Goal: Information Seeking & Learning: Learn about a topic

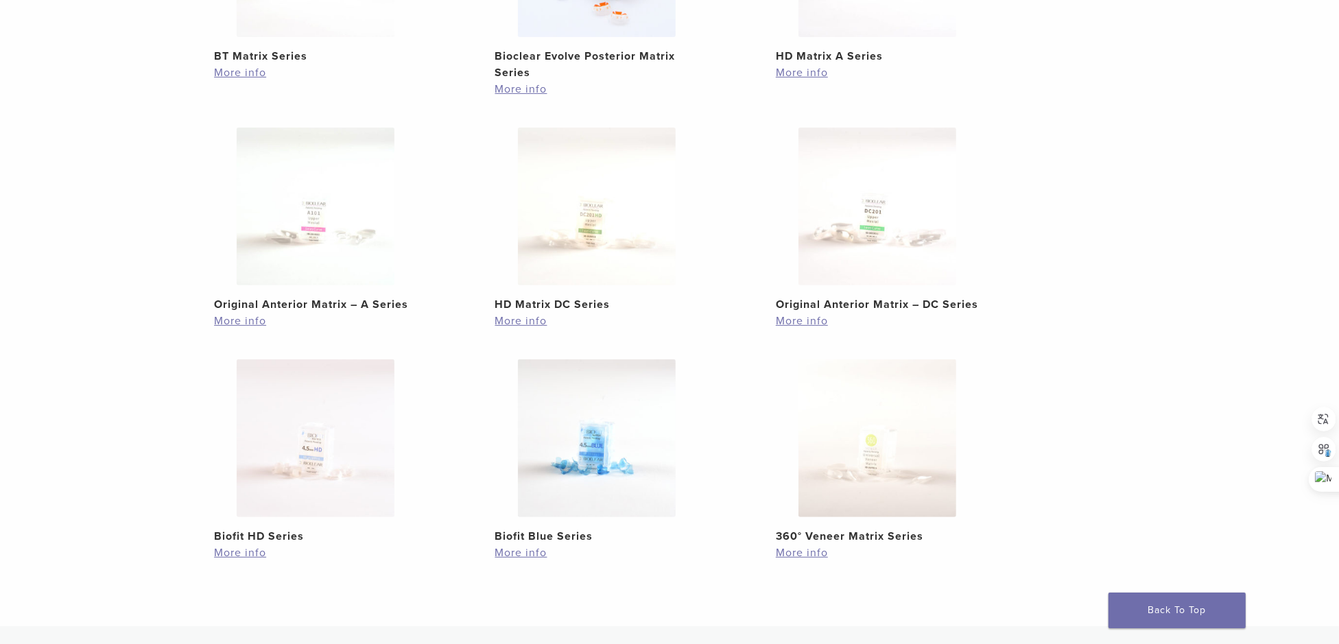
scroll to position [411, 0]
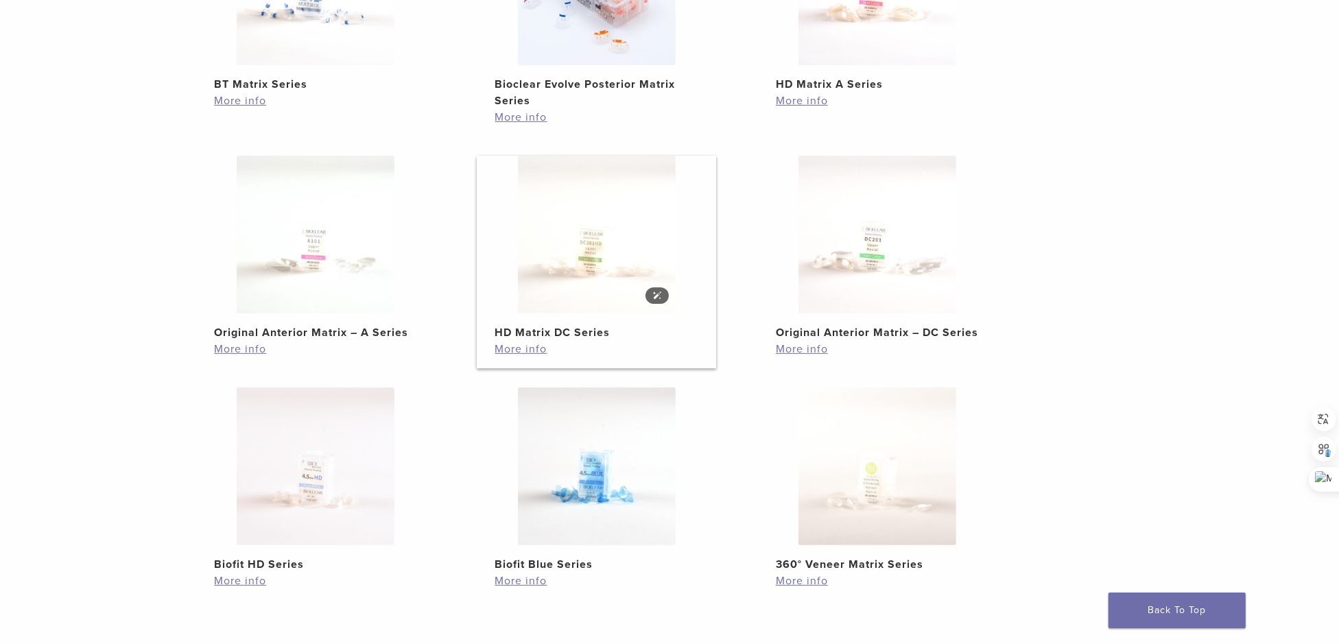
click at [609, 247] on img at bounding box center [597, 235] width 158 height 158
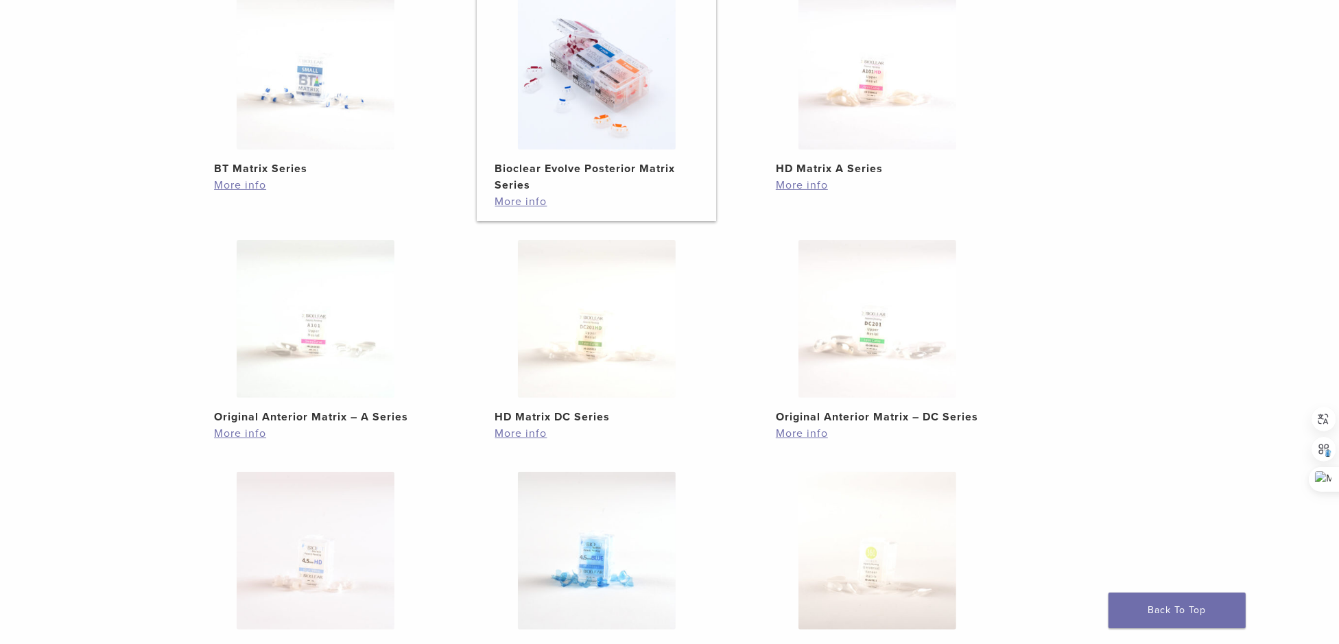
scroll to position [215, 0]
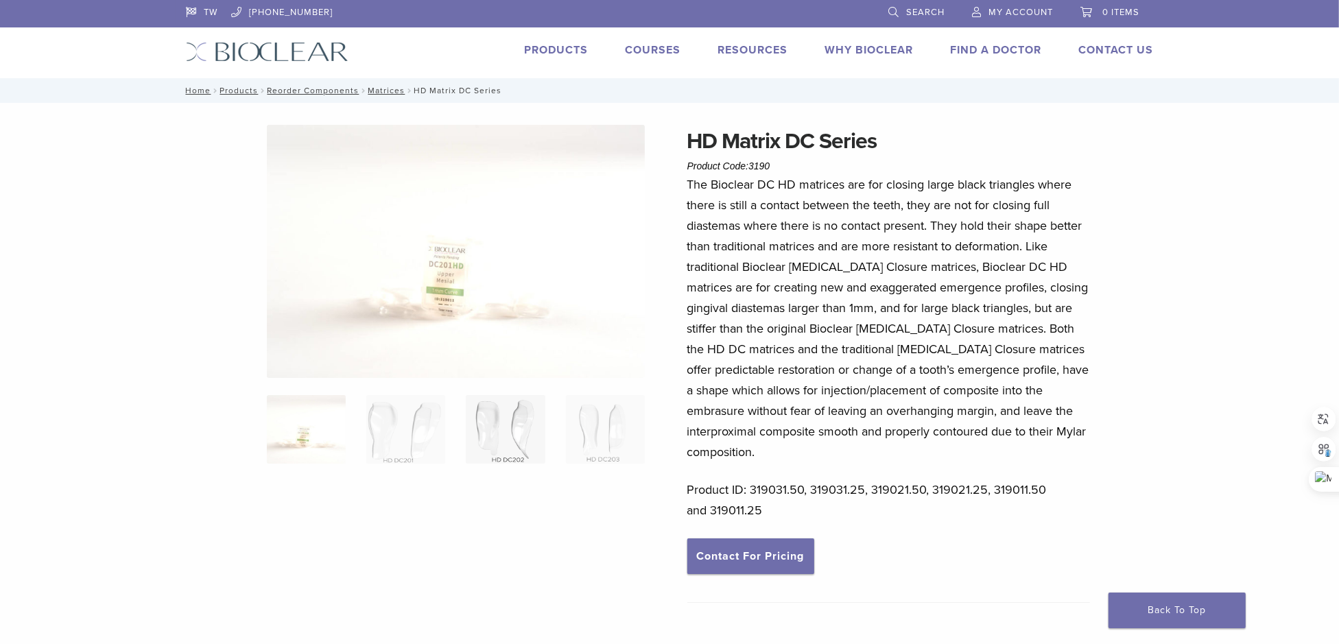
click at [508, 427] on img at bounding box center [505, 429] width 79 height 69
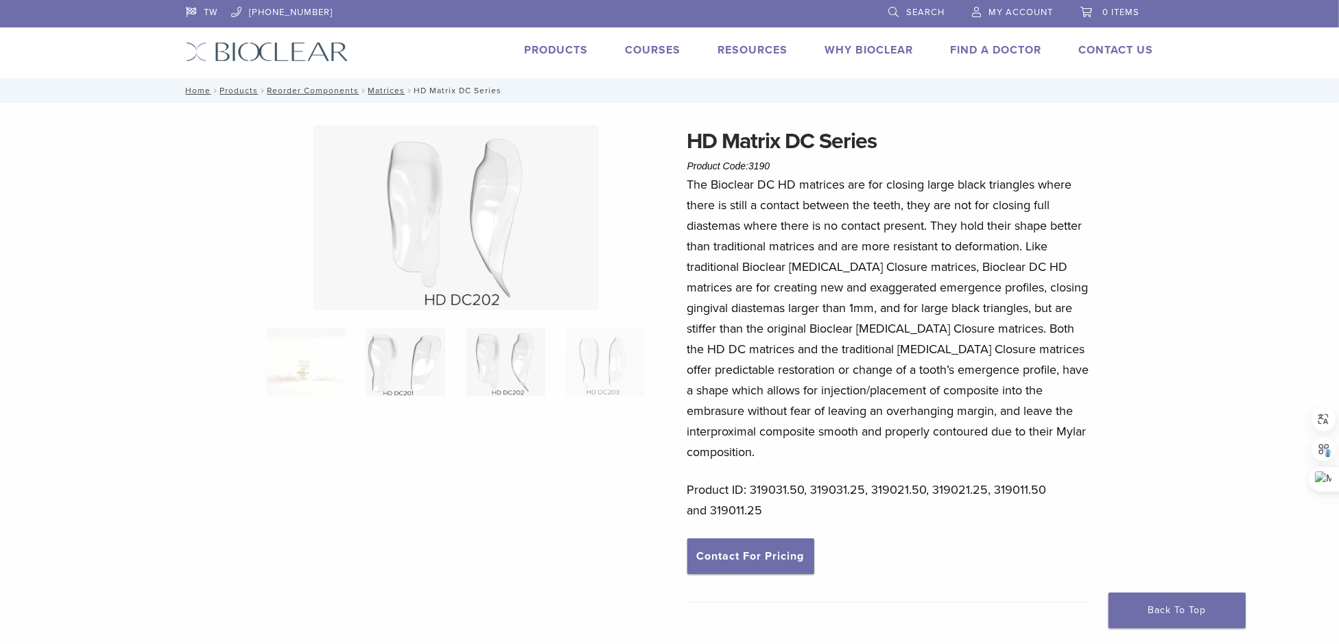
click at [406, 368] on img at bounding box center [405, 362] width 79 height 69
click at [557, 376] on ol at bounding box center [455, 371] width 399 height 86
click at [576, 372] on img at bounding box center [605, 362] width 79 height 69
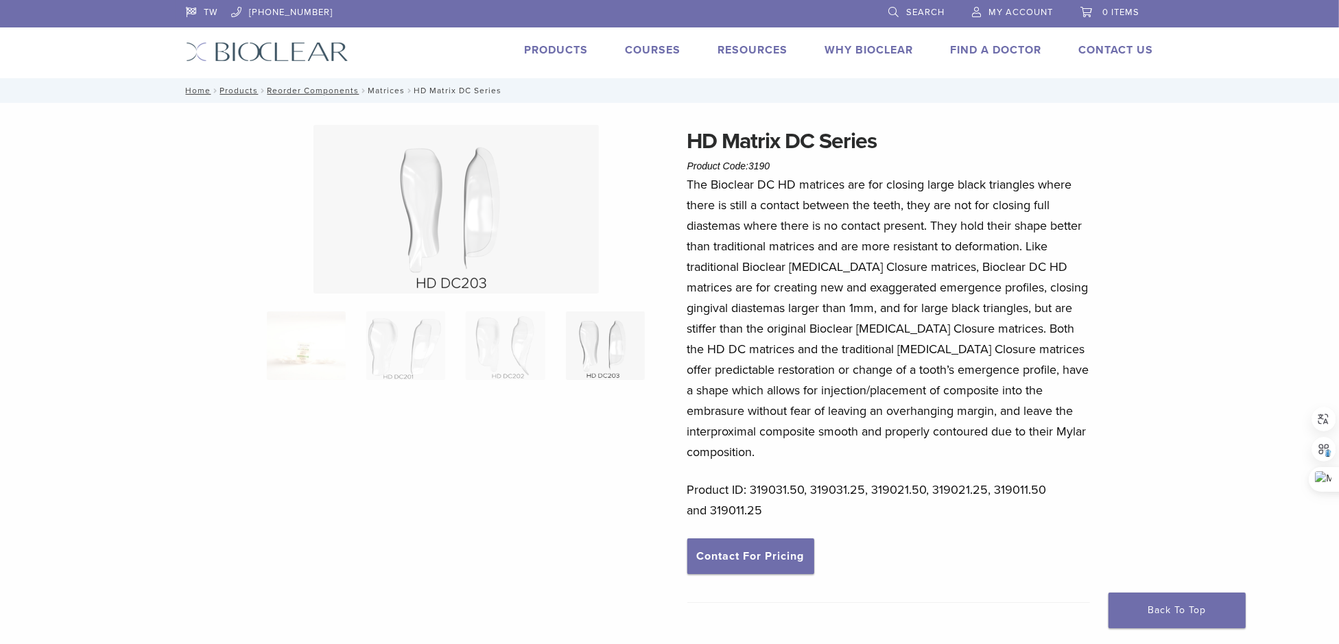
click at [385, 92] on link "Matrices" at bounding box center [386, 91] width 37 height 10
click at [390, 91] on link "Matrices" at bounding box center [386, 91] width 37 height 10
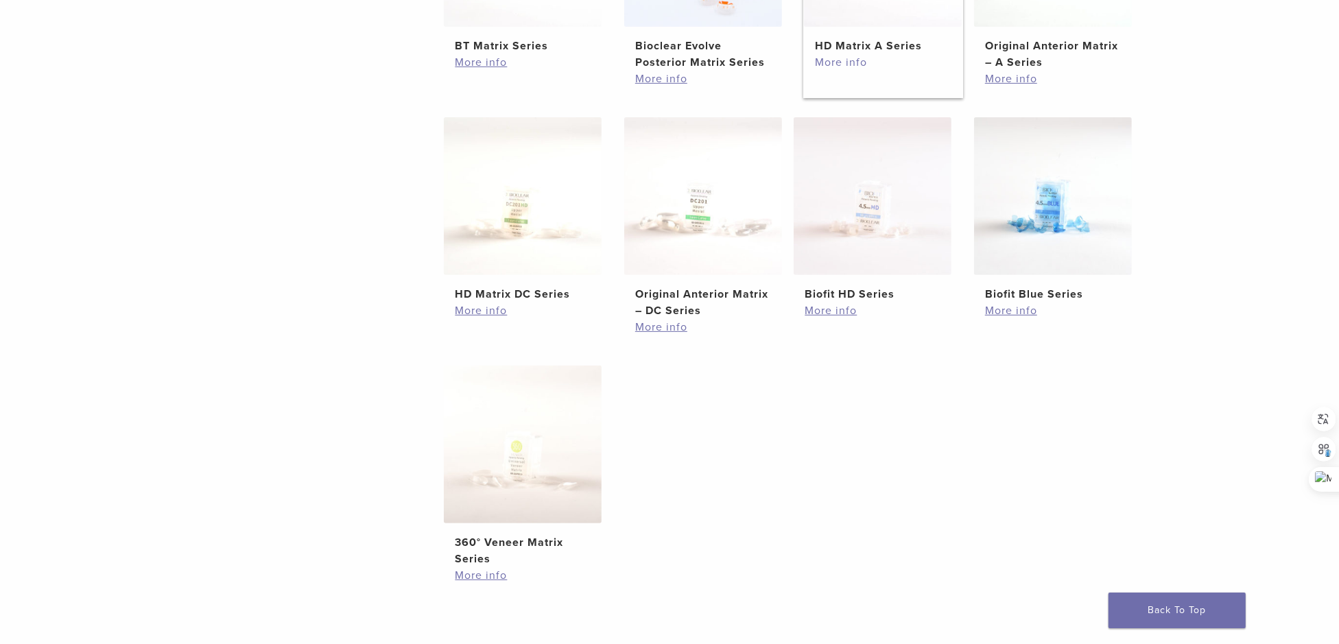
scroll to position [479, 0]
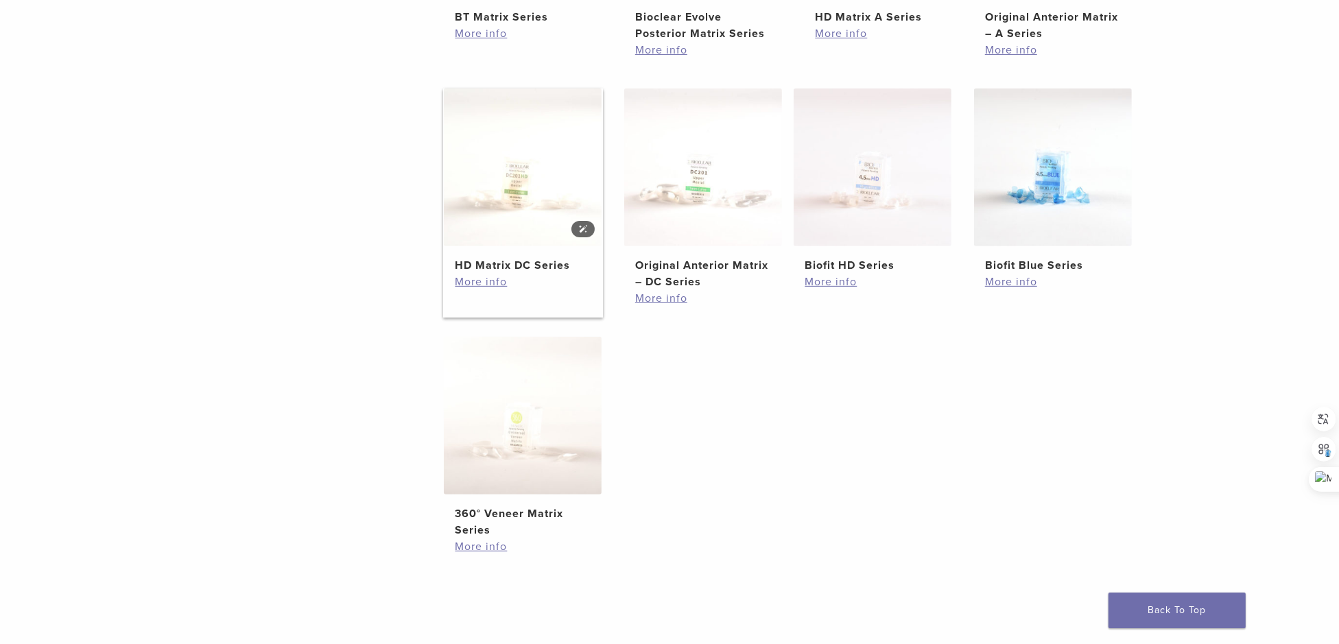
click at [517, 208] on img at bounding box center [523, 167] width 158 height 158
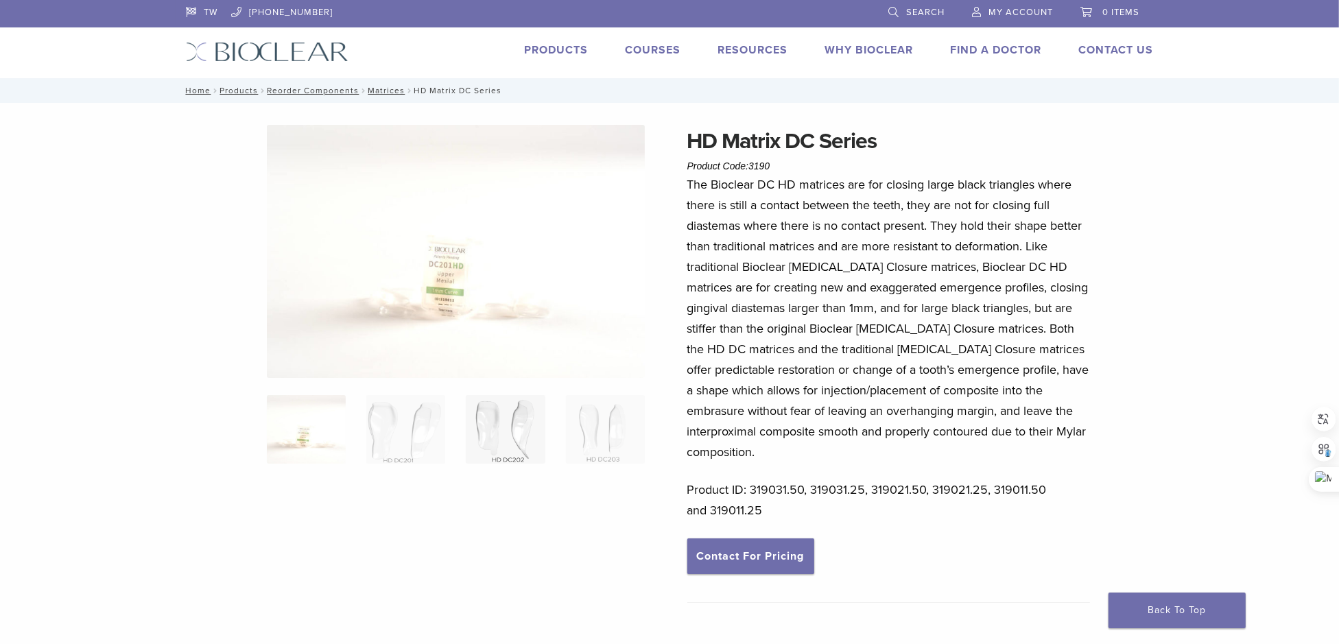
click at [499, 431] on img at bounding box center [505, 429] width 79 height 69
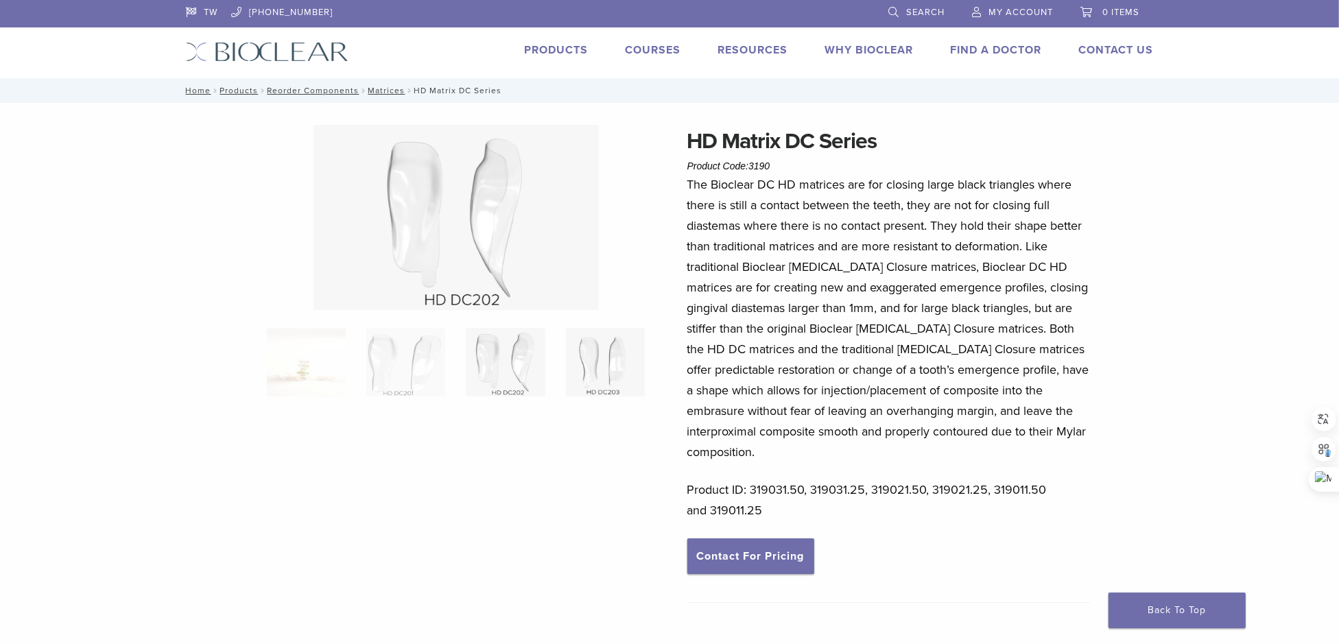
click at [593, 388] on img at bounding box center [605, 362] width 79 height 69
click at [502, 390] on ol at bounding box center [455, 354] width 399 height 86
click at [499, 326] on img at bounding box center [505, 345] width 79 height 69
click at [408, 335] on img at bounding box center [405, 362] width 79 height 69
drag, startPoint x: 935, startPoint y: 187, endPoint x: 1064, endPoint y: 185, distance: 128.9
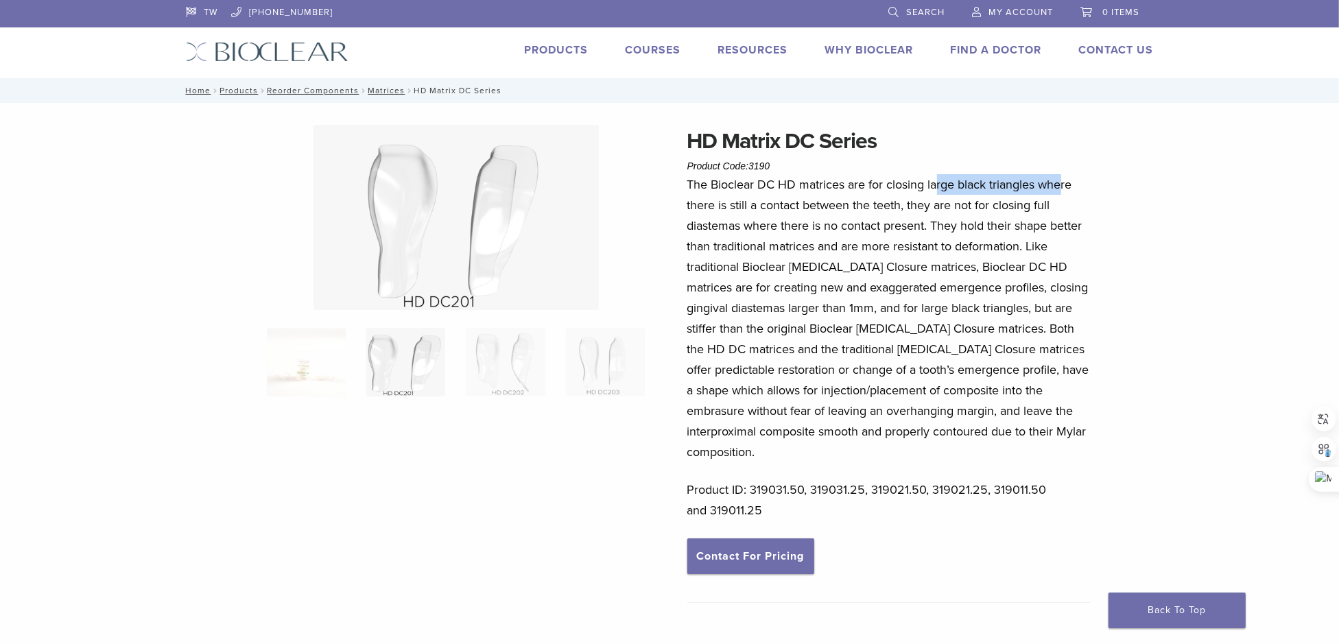
click at [1064, 185] on p "The Bioclear DC HD matrices are for closing large black triangles where there i…" at bounding box center [888, 318] width 403 height 288
click at [1060, 200] on icon at bounding box center [1060, 206] width 12 height 12
click at [1055, 230] on p "The Bioclear DC HD matrices are for closing large black triangles where there i…" at bounding box center [888, 318] width 403 height 288
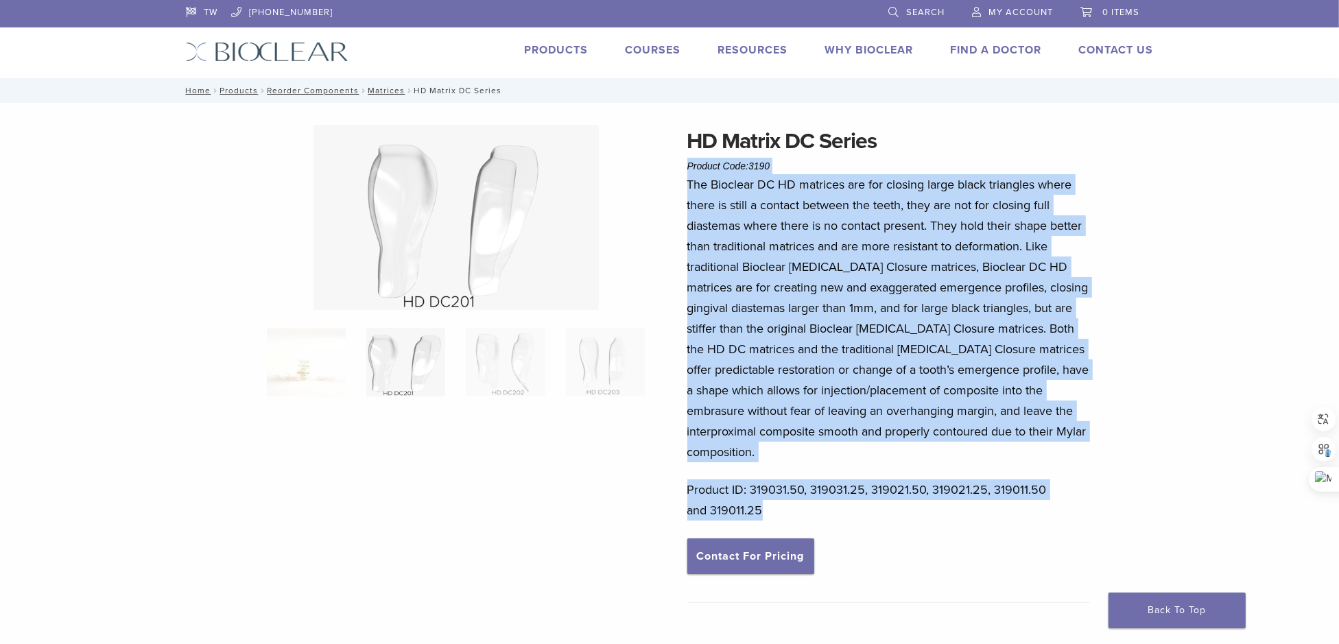
drag, startPoint x: 689, startPoint y: 168, endPoint x: 1084, endPoint y: 486, distance: 506.8
click at [1084, 486] on div "HD Matrix DC Series Product Code: 3190 $ 75.38 – $ 140.77 Price range: $75.38 t…" at bounding box center [670, 502] width 988 height 754
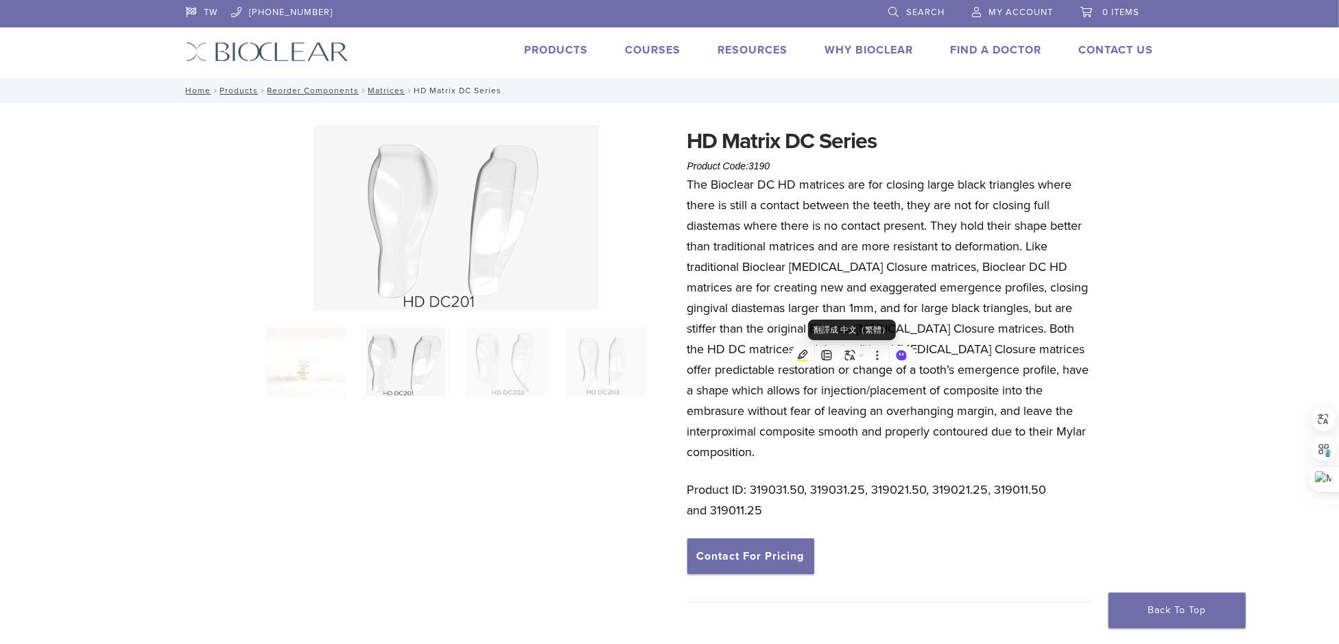
click at [852, 337] on div "翻譯成 中文（繁體）" at bounding box center [851, 330] width 87 height 21
click at [852, 331] on div "翻譯成 中文（繁體）" at bounding box center [851, 330] width 87 height 21
click at [876, 337] on div "翻譯成 中文（繁體）" at bounding box center [851, 330] width 87 height 21
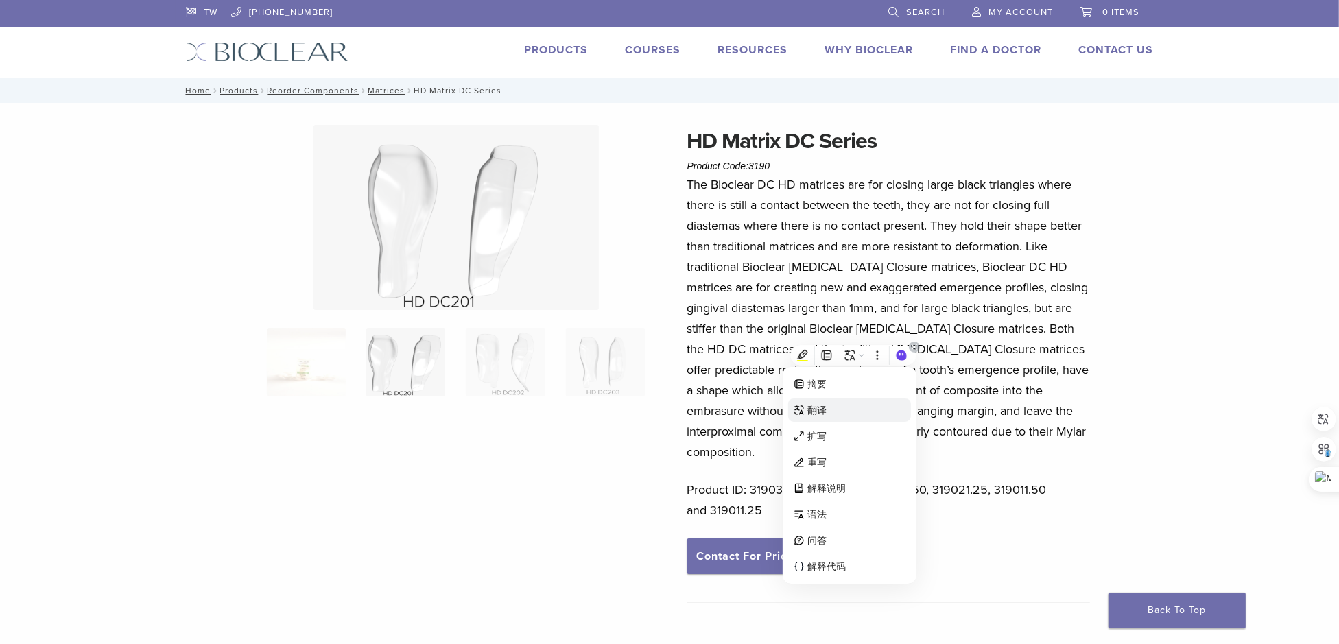
click at [846, 413] on div "翻译" at bounding box center [849, 409] width 123 height 23
